Goal: Task Accomplishment & Management: Use online tool/utility

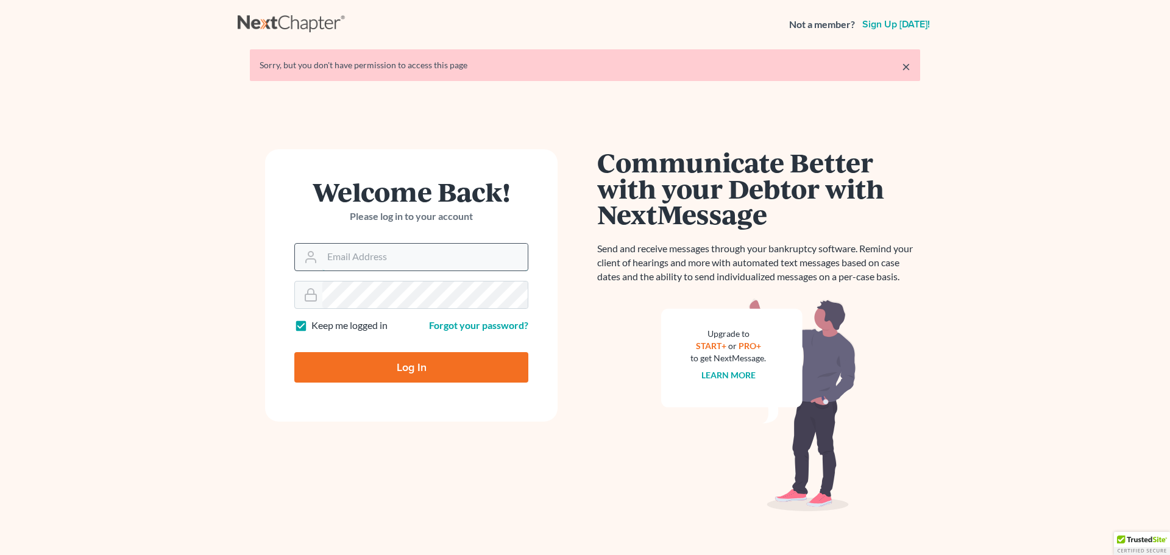
click at [346, 253] on input "Email Address" at bounding box center [424, 257] width 205 height 27
type input "[EMAIL_ADDRESS][DOMAIN_NAME]"
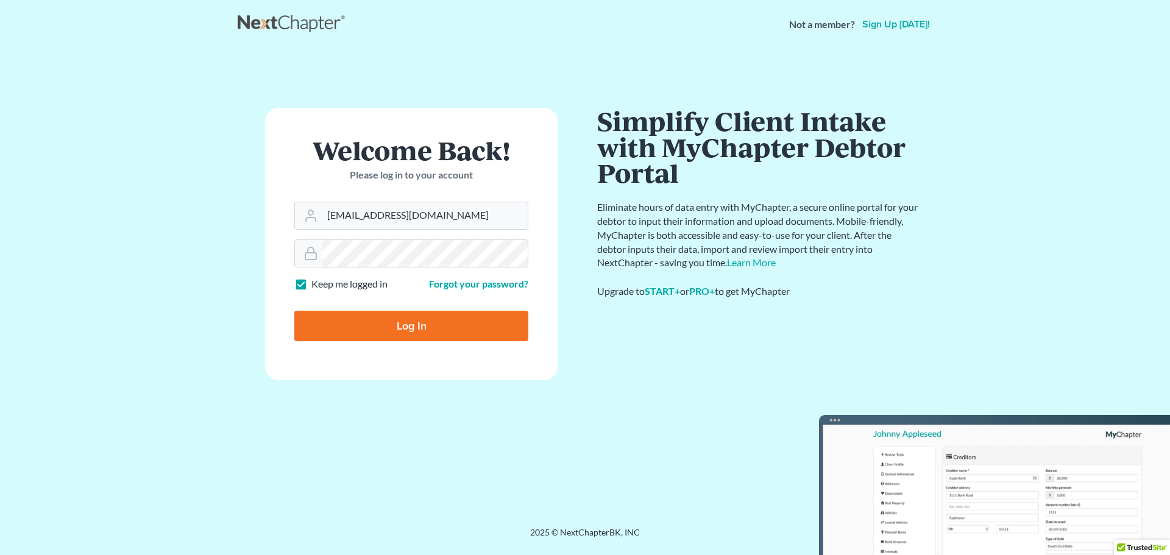
click at [424, 334] on input "Log In" at bounding box center [411, 326] width 234 height 30
type input "Thinking..."
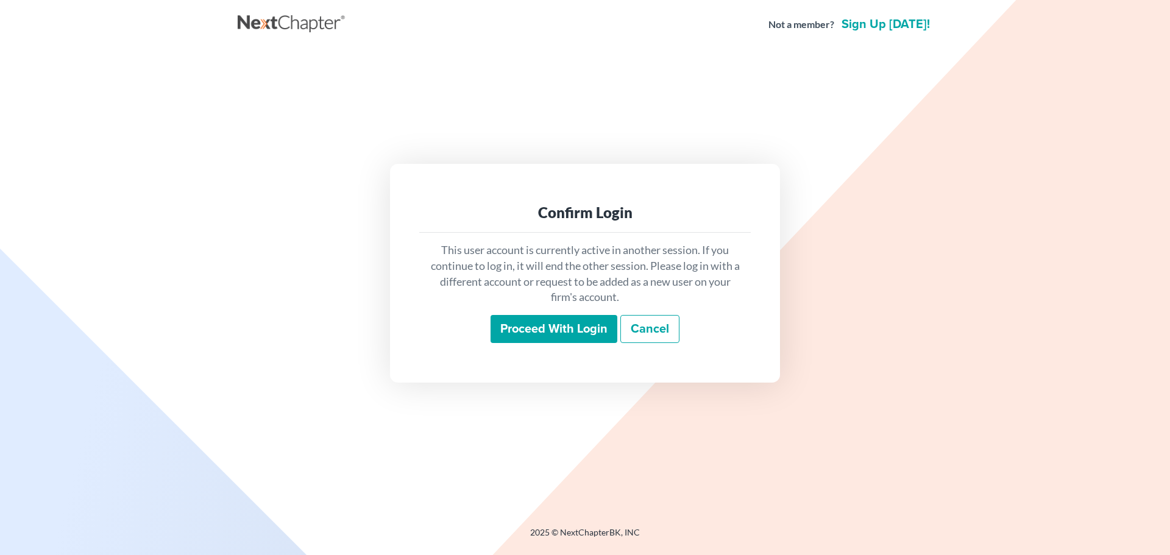
click at [550, 330] on input "Proceed with login" at bounding box center [553, 329] width 127 height 28
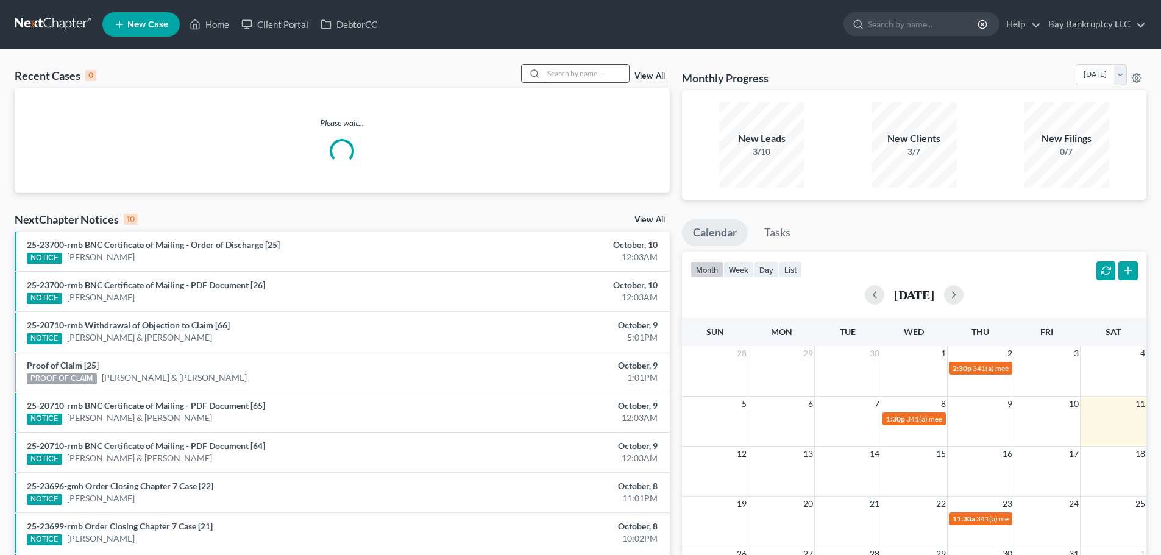
click at [572, 74] on input "search" at bounding box center [585, 74] width 85 height 18
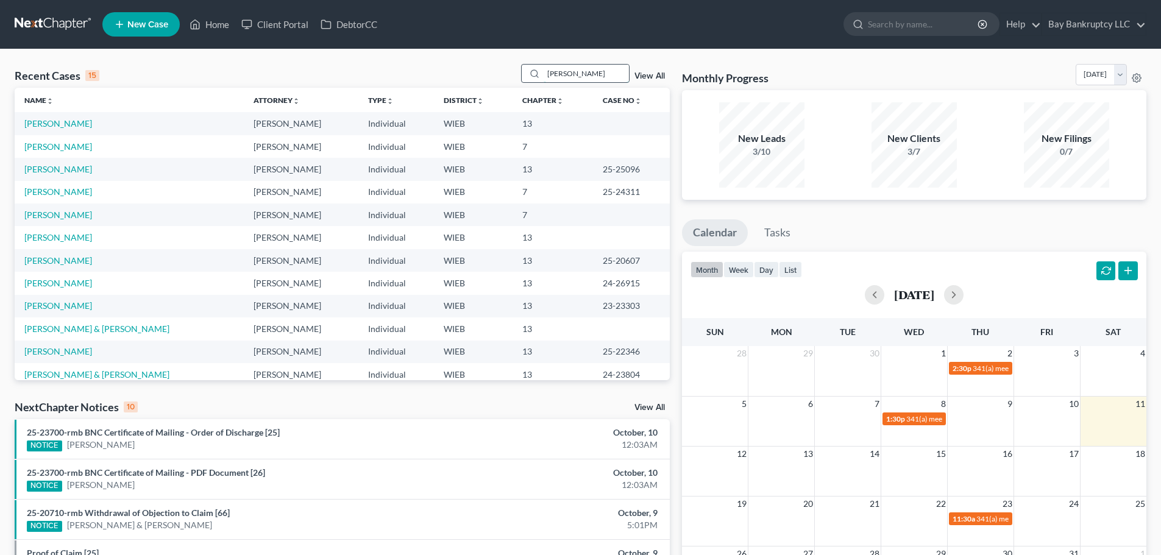
type input "Alishia"
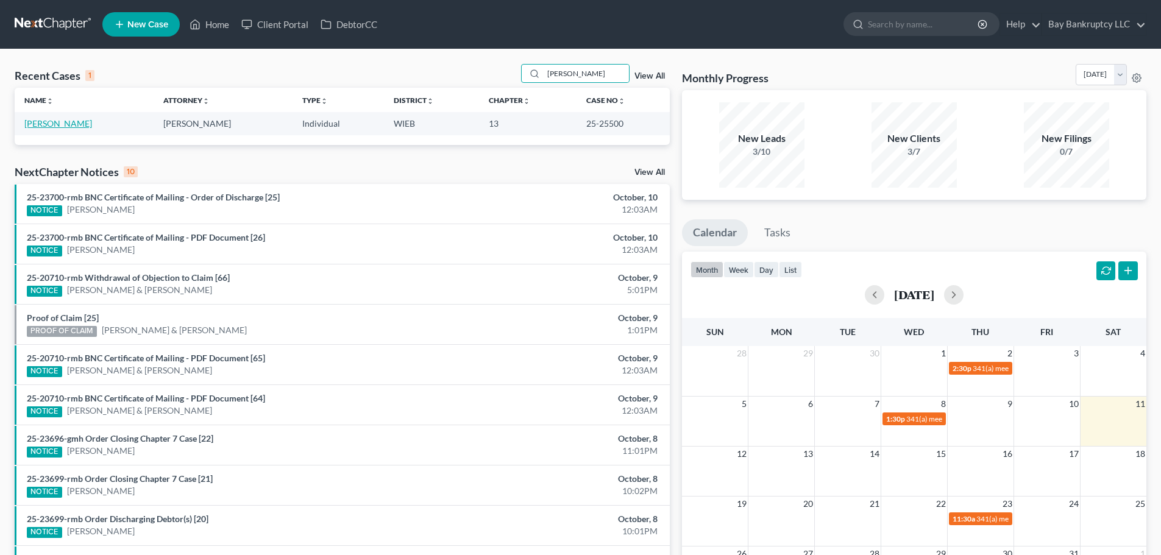
click at [36, 126] on link "Oliver, Alishia" at bounding box center [58, 123] width 68 height 10
select select "0"
